Goal: Information Seeking & Learning: Learn about a topic

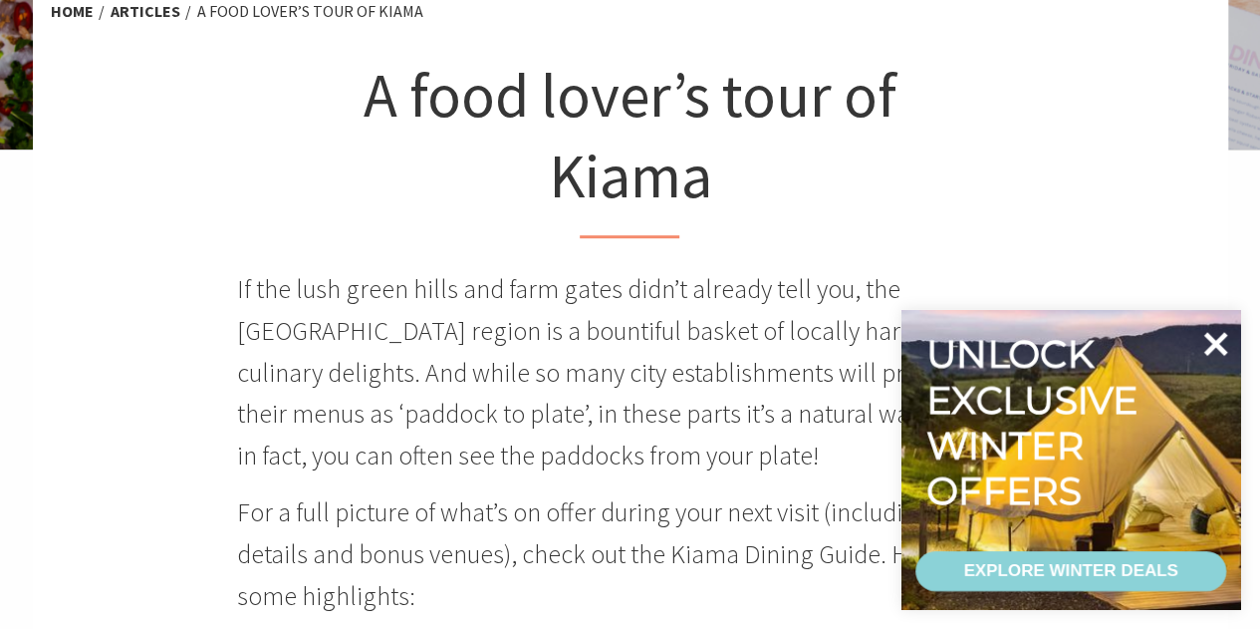
click at [1223, 342] on icon at bounding box center [1215, 344] width 48 height 48
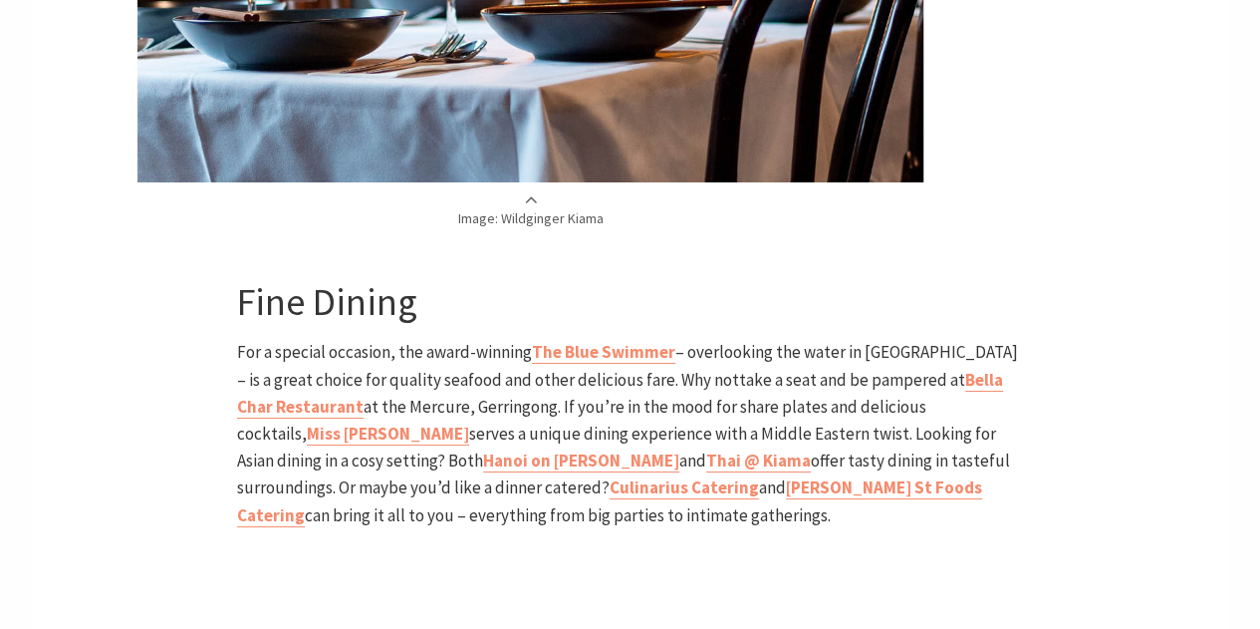
scroll to position [3686, 0]
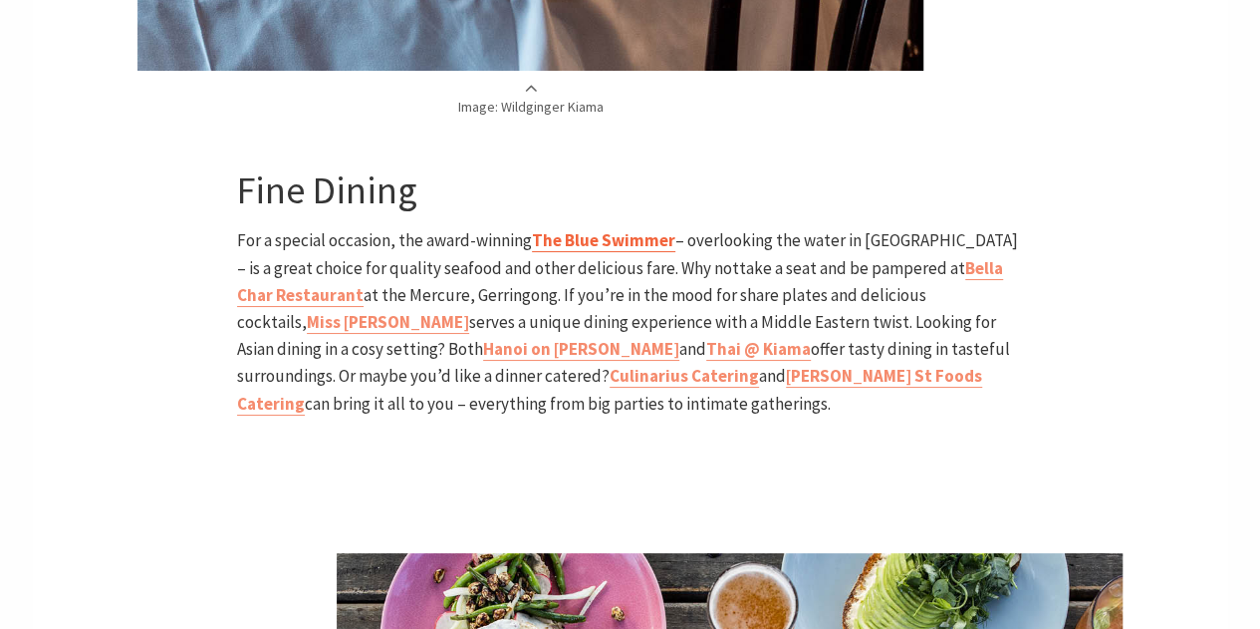
click at [610, 229] on b "The Blue Swimmer" at bounding box center [603, 240] width 143 height 22
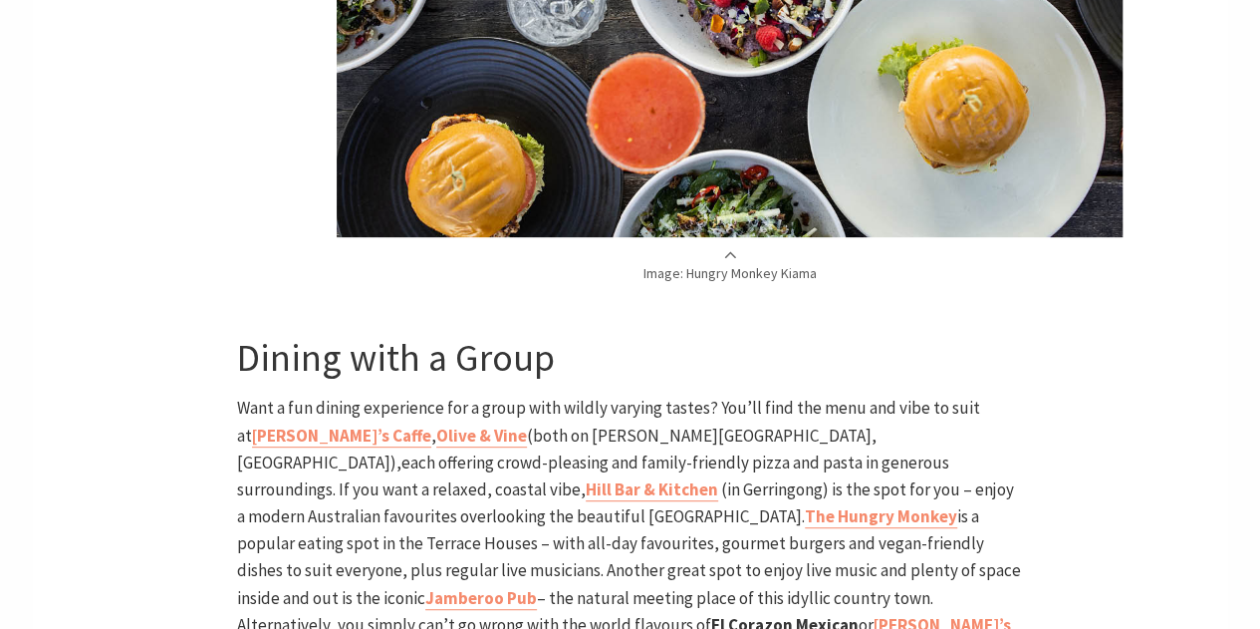
scroll to position [4184, 0]
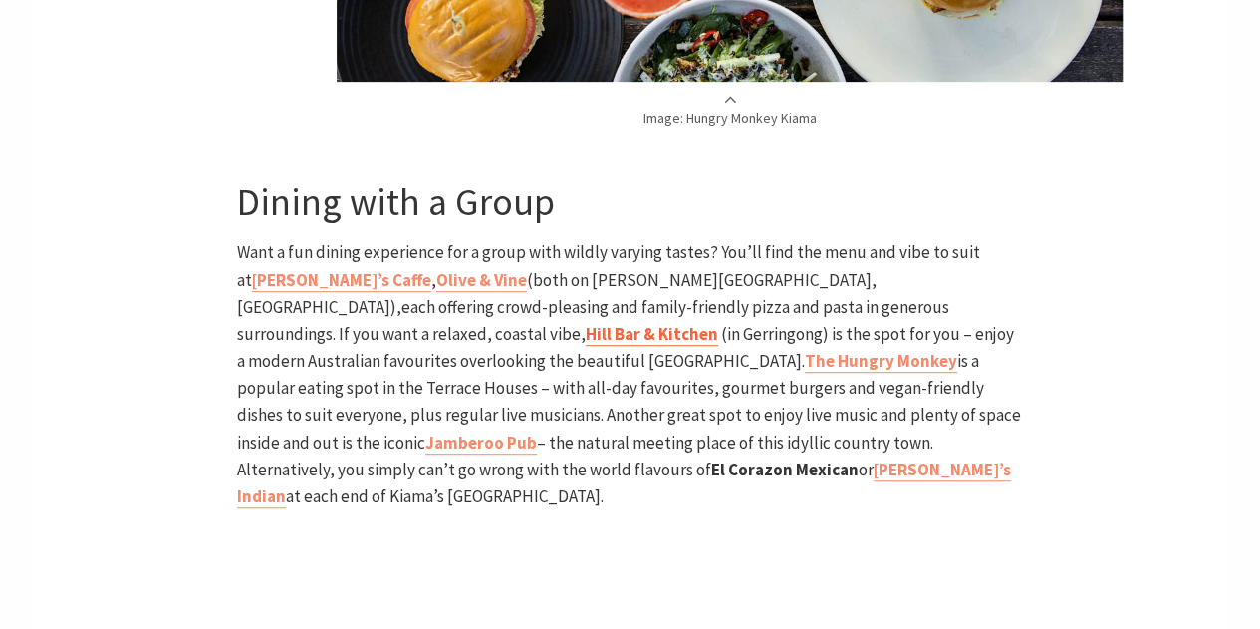
click at [718, 323] on link "Hill Bar & Kitchen" at bounding box center [652, 334] width 132 height 23
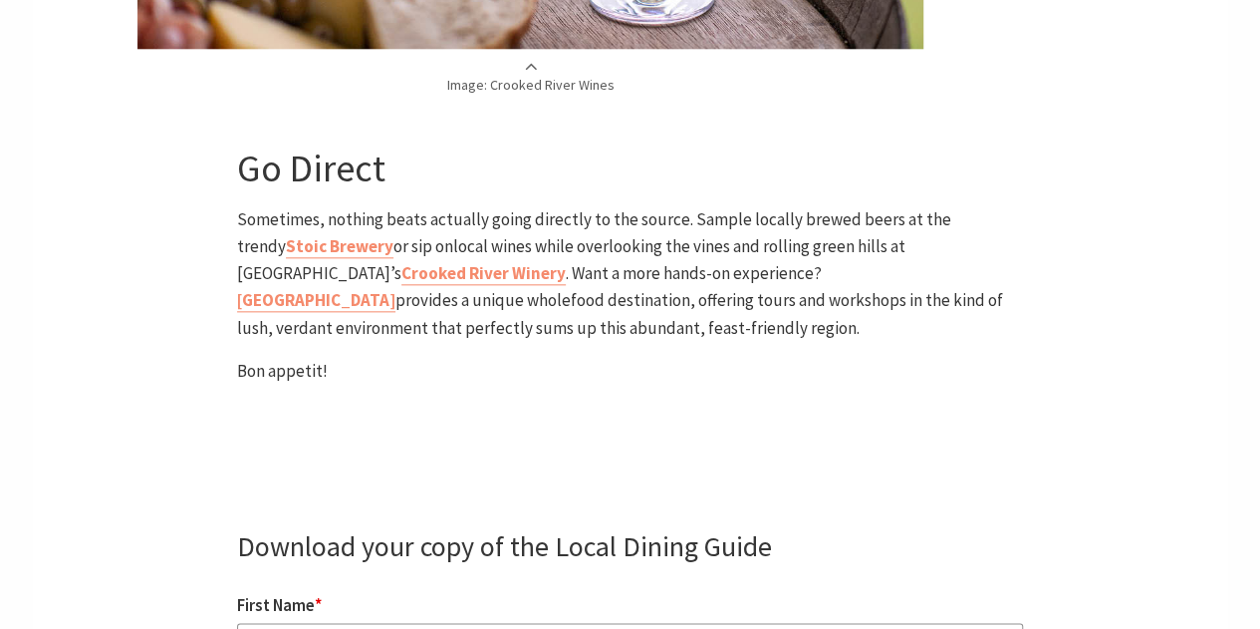
scroll to position [4693, 0]
